Goal: Task Accomplishment & Management: Manage account settings

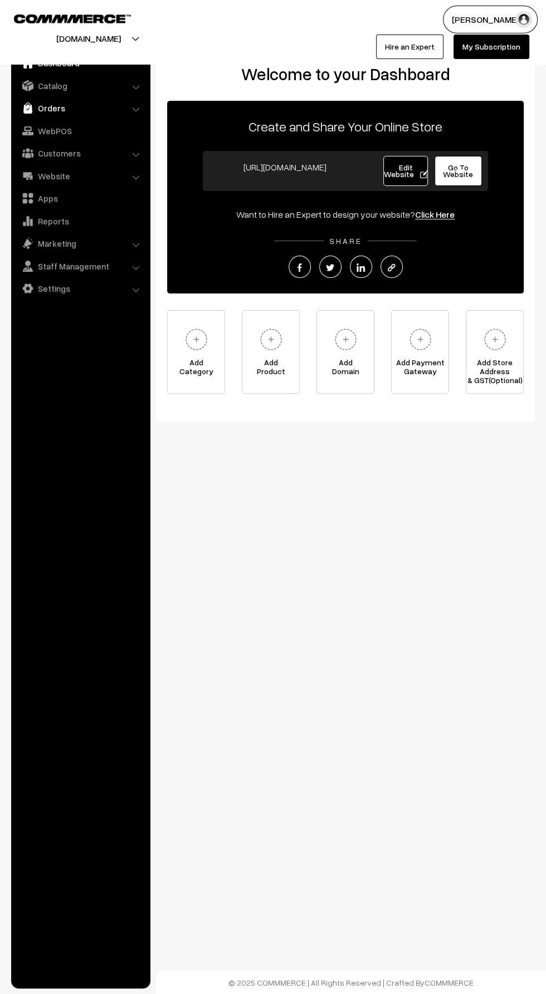
click at [40, 107] on link "Orders" at bounding box center [80, 108] width 133 height 20
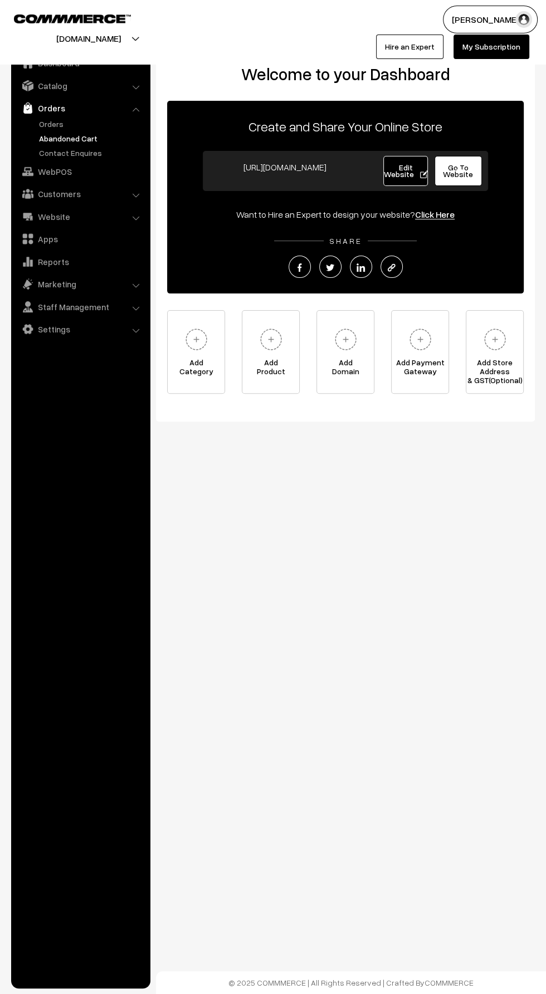
click at [42, 133] on link "Abandoned Cart" at bounding box center [91, 139] width 110 height 12
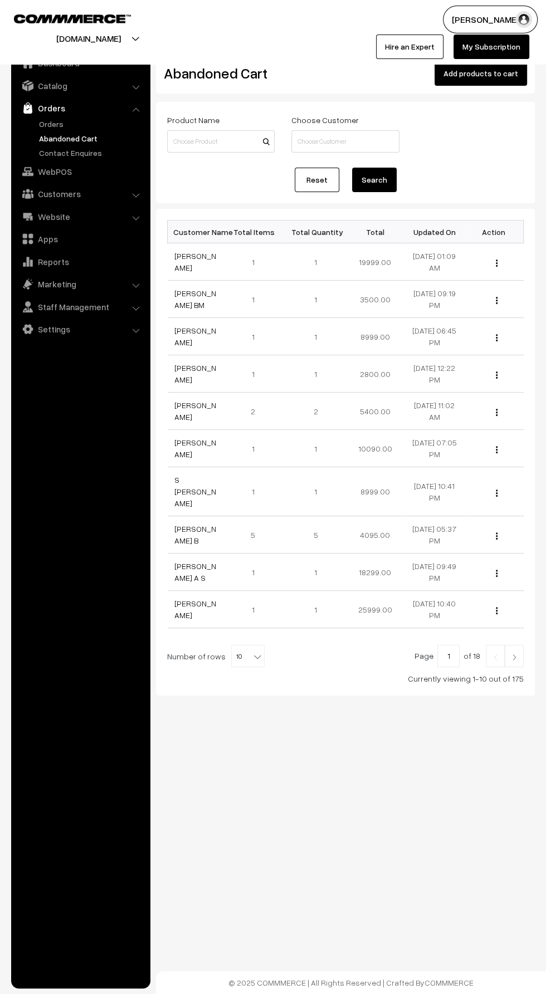
click at [43, 114] on link "Orders" at bounding box center [80, 108] width 133 height 20
click at [46, 122] on link "Orders" at bounding box center [91, 124] width 110 height 12
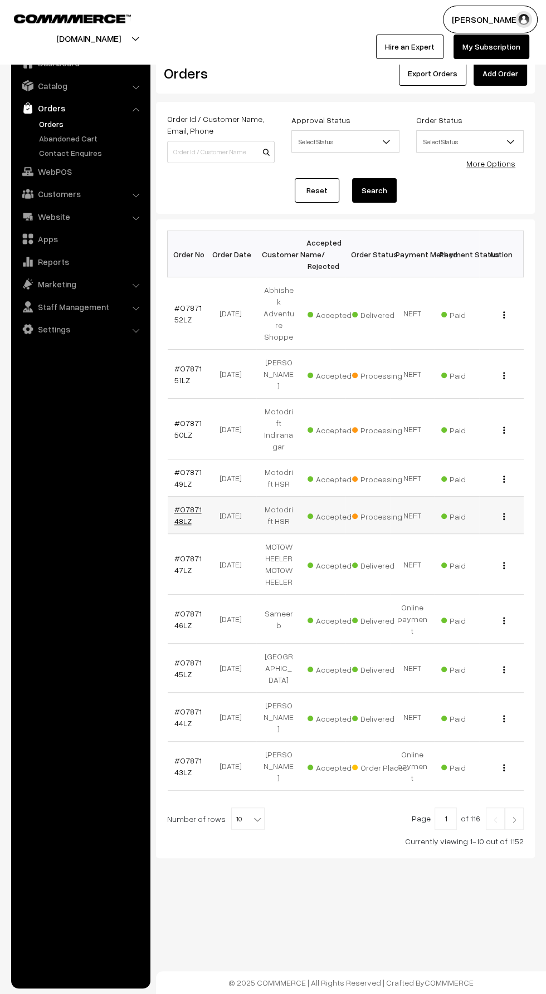
click at [180, 504] on link "#O787148LZ" at bounding box center [187, 514] width 27 height 21
